Goal: Navigation & Orientation: Find specific page/section

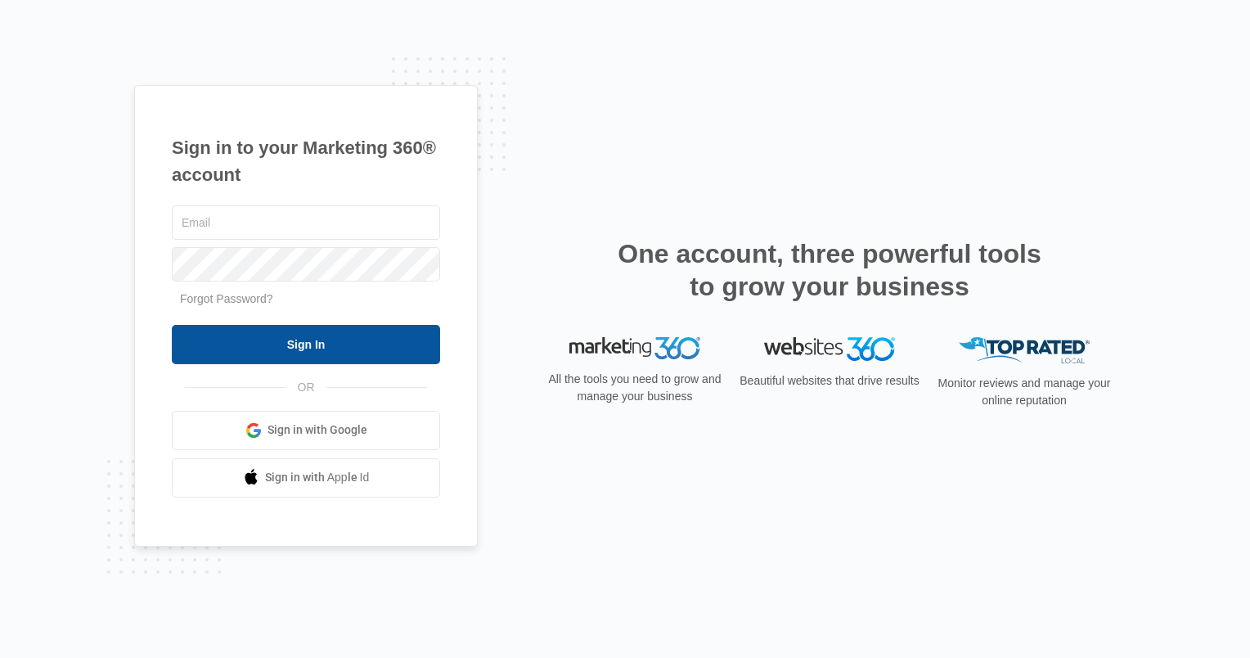
type input "[PERSON_NAME][EMAIL_ADDRESS][PERSON_NAME][DOMAIN_NAME]"
click at [326, 350] on input "Sign In" at bounding box center [306, 344] width 268 height 39
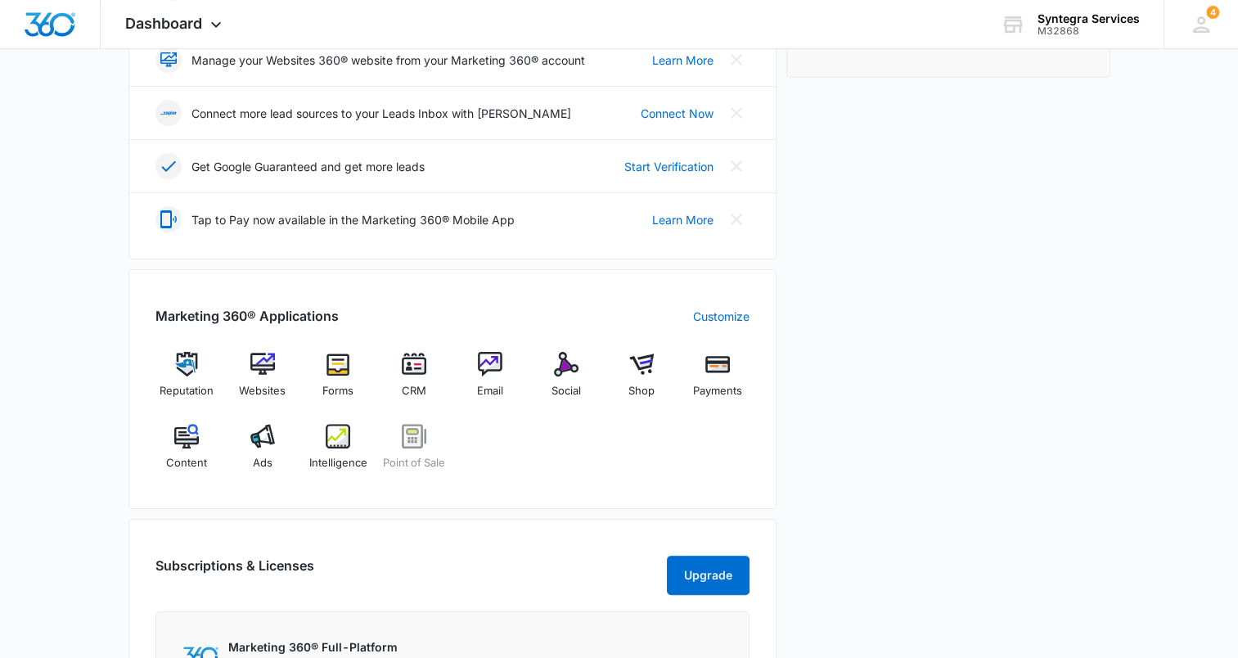
scroll to position [417, 0]
click at [576, 363] on img at bounding box center [566, 362] width 25 height 25
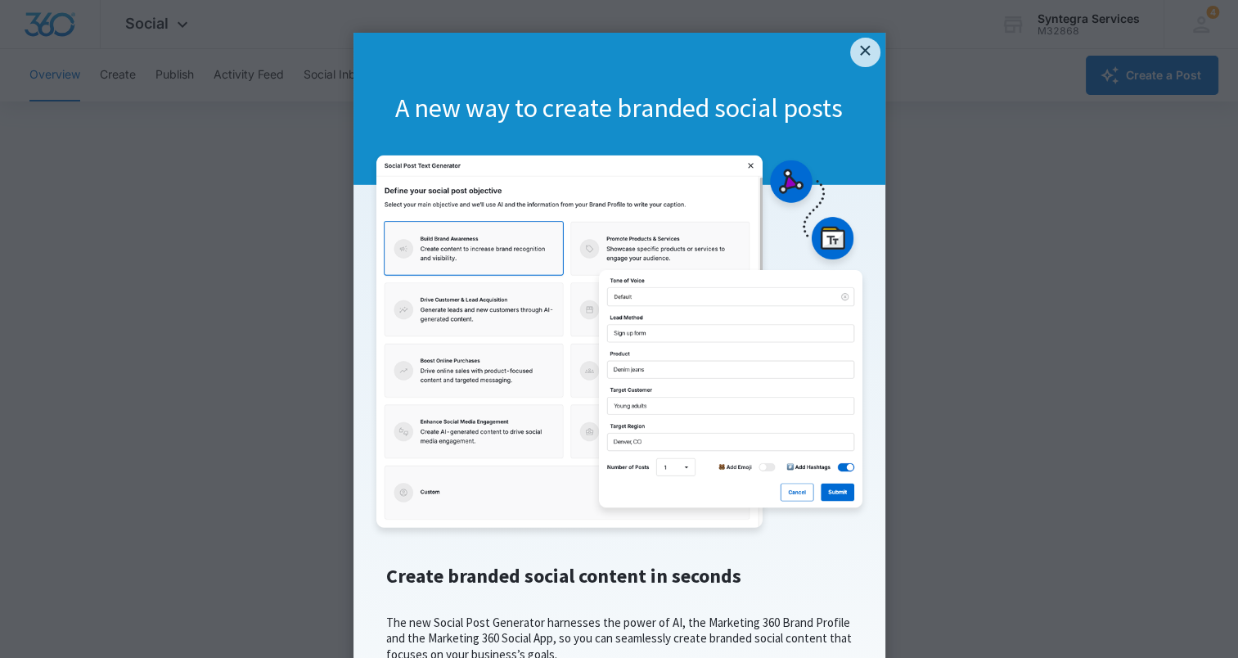
click at [874, 50] on div "A new way to create branded social posts" at bounding box center [619, 109] width 532 height 152
click at [852, 56] on link "×" at bounding box center [864, 52] width 29 height 29
